Goal: Navigation & Orientation: Find specific page/section

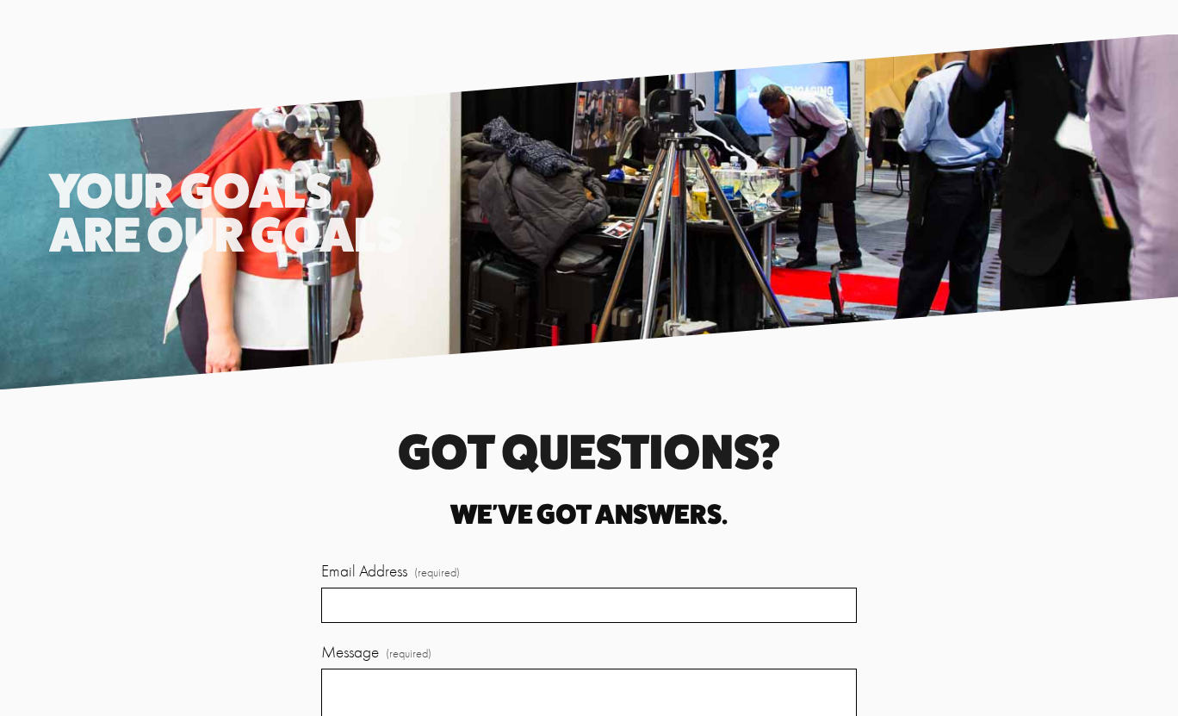
scroll to position [3895, 0]
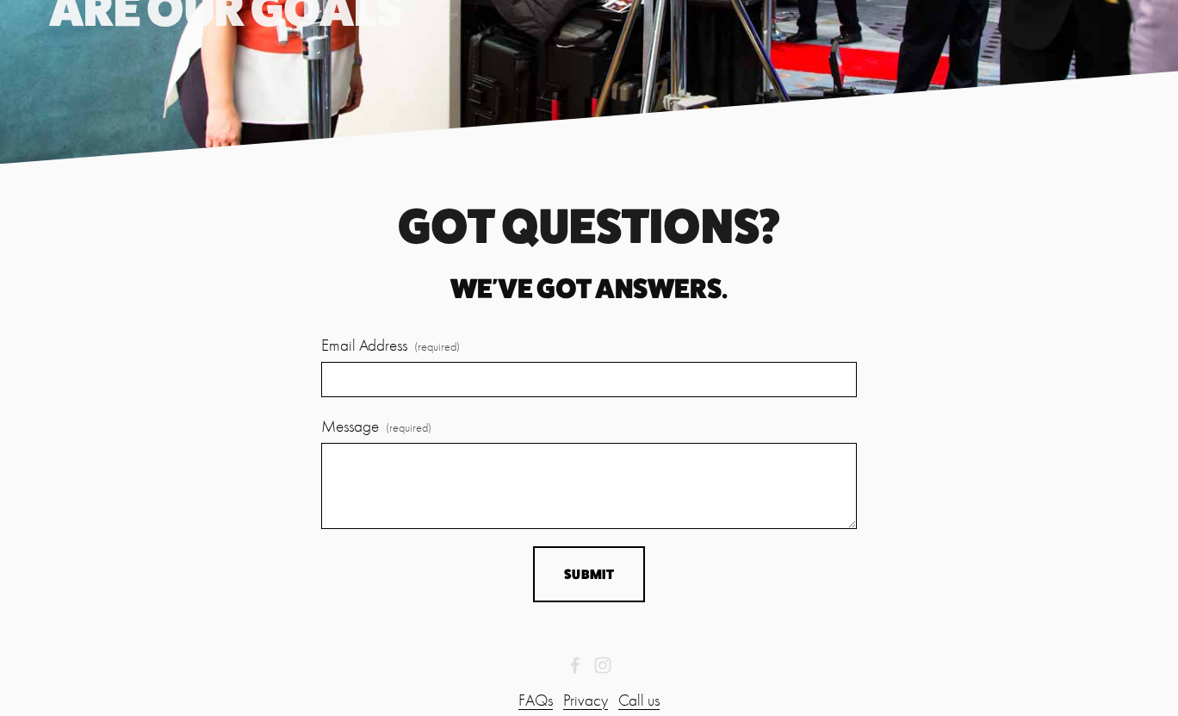
click at [551, 688] on p "FAQs Privacy Call us" at bounding box center [588, 700] width 1079 height 25
click at [525, 688] on link "FAQs" at bounding box center [536, 700] width 34 height 25
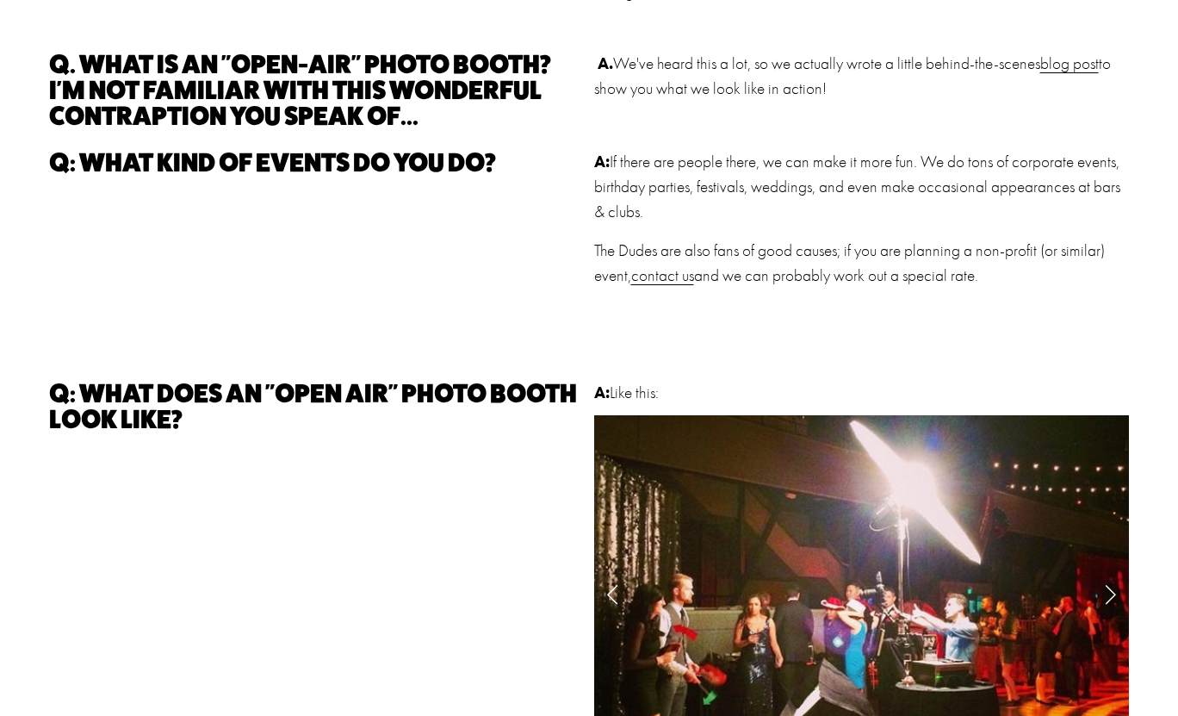
scroll to position [573, 0]
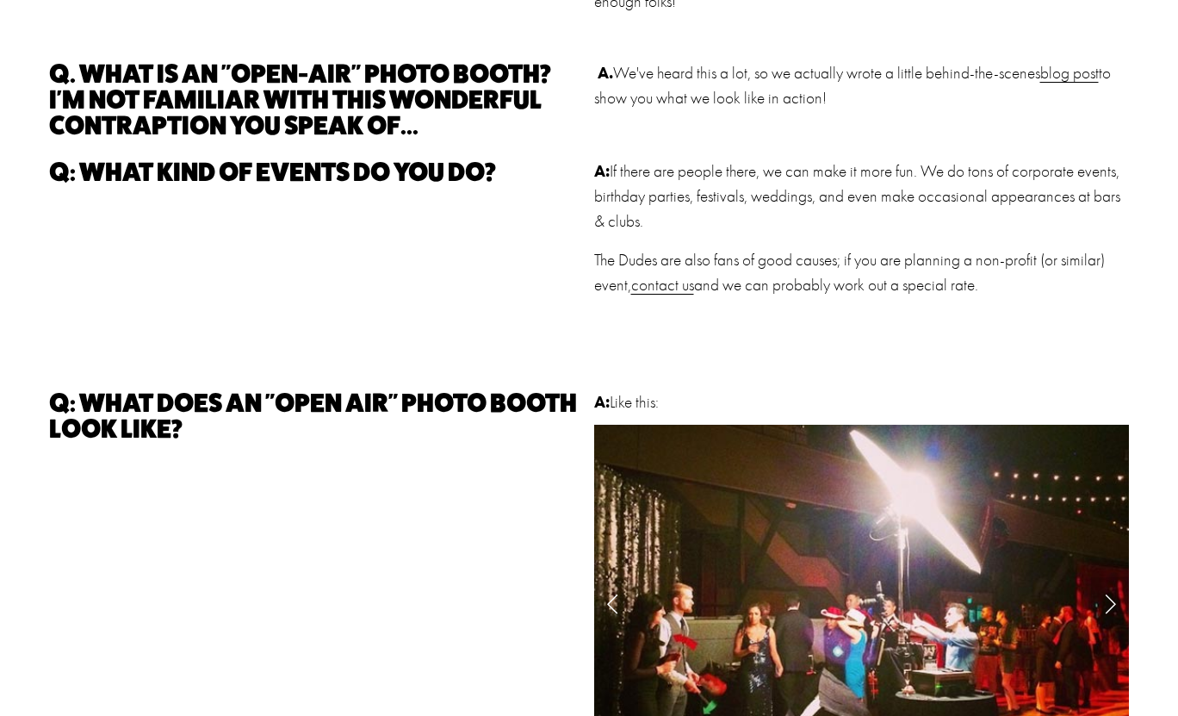
click at [1064, 78] on link "blog post" at bounding box center [1070, 73] width 59 height 19
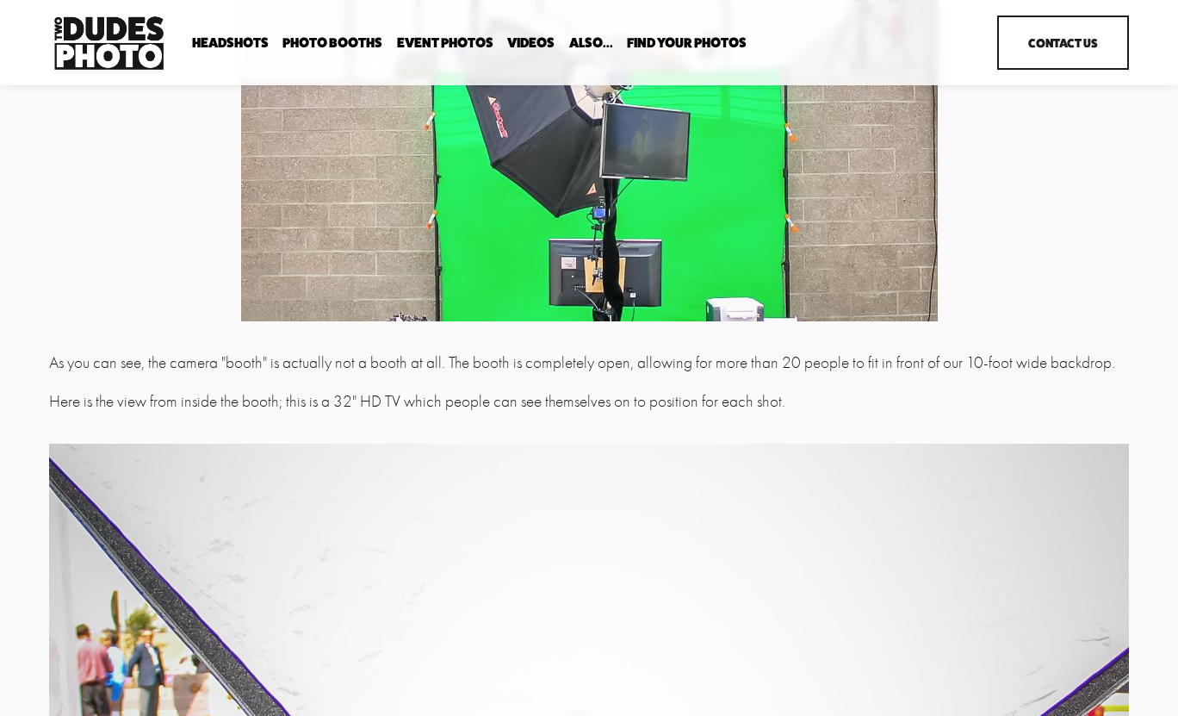
scroll to position [330, 0]
